Goal: Information Seeking & Learning: Learn about a topic

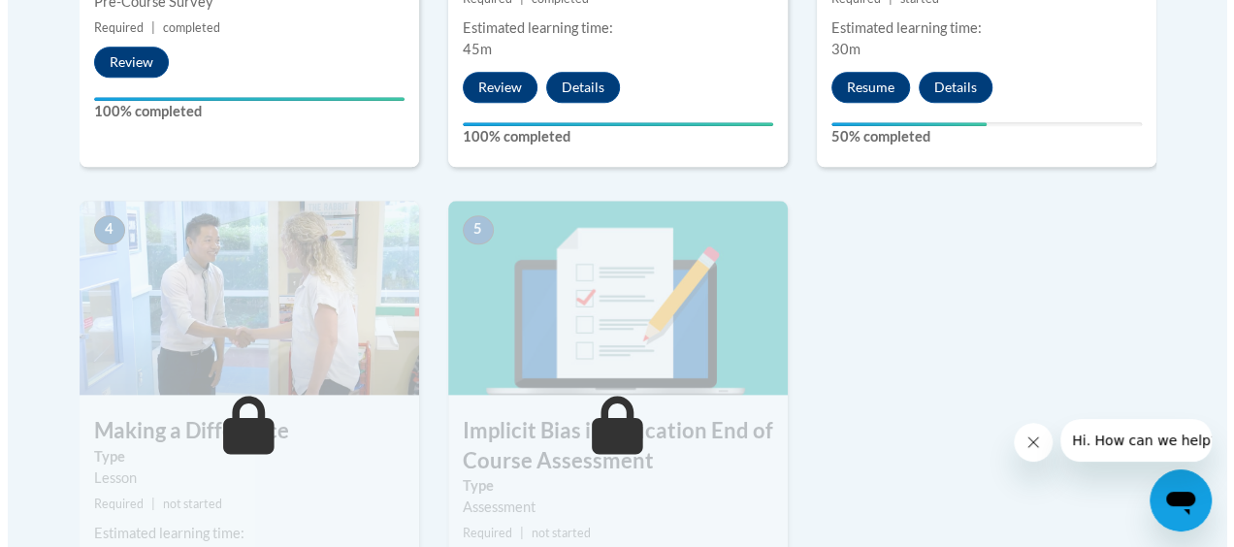
scroll to position [890, 0]
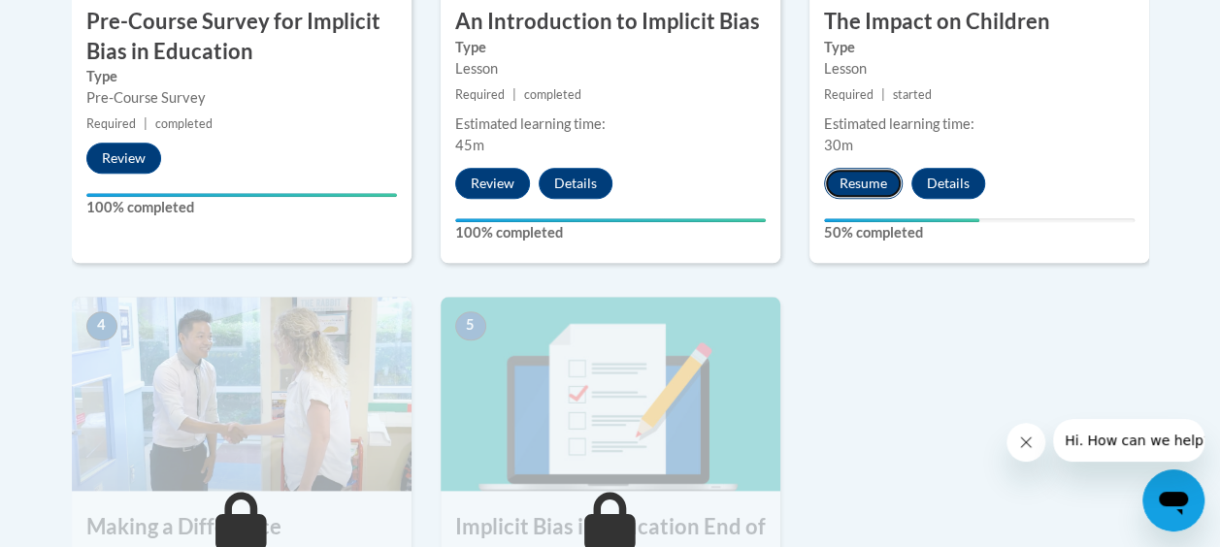
click at [872, 175] on button "Resume" at bounding box center [863, 183] width 79 height 31
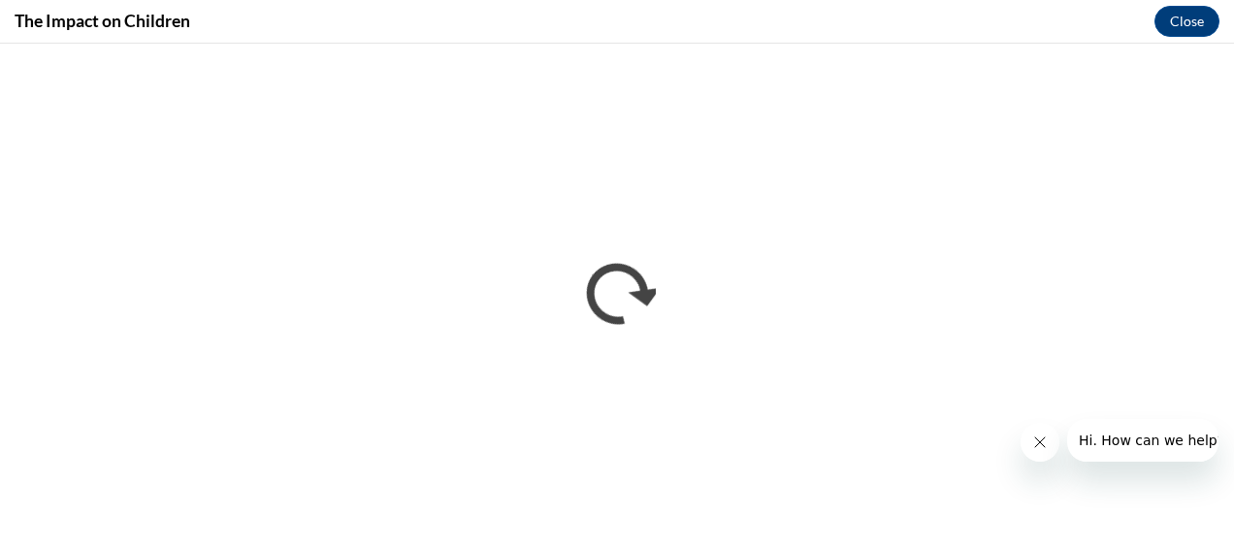
scroll to position [0, 0]
